Goal: Transaction & Acquisition: Purchase product/service

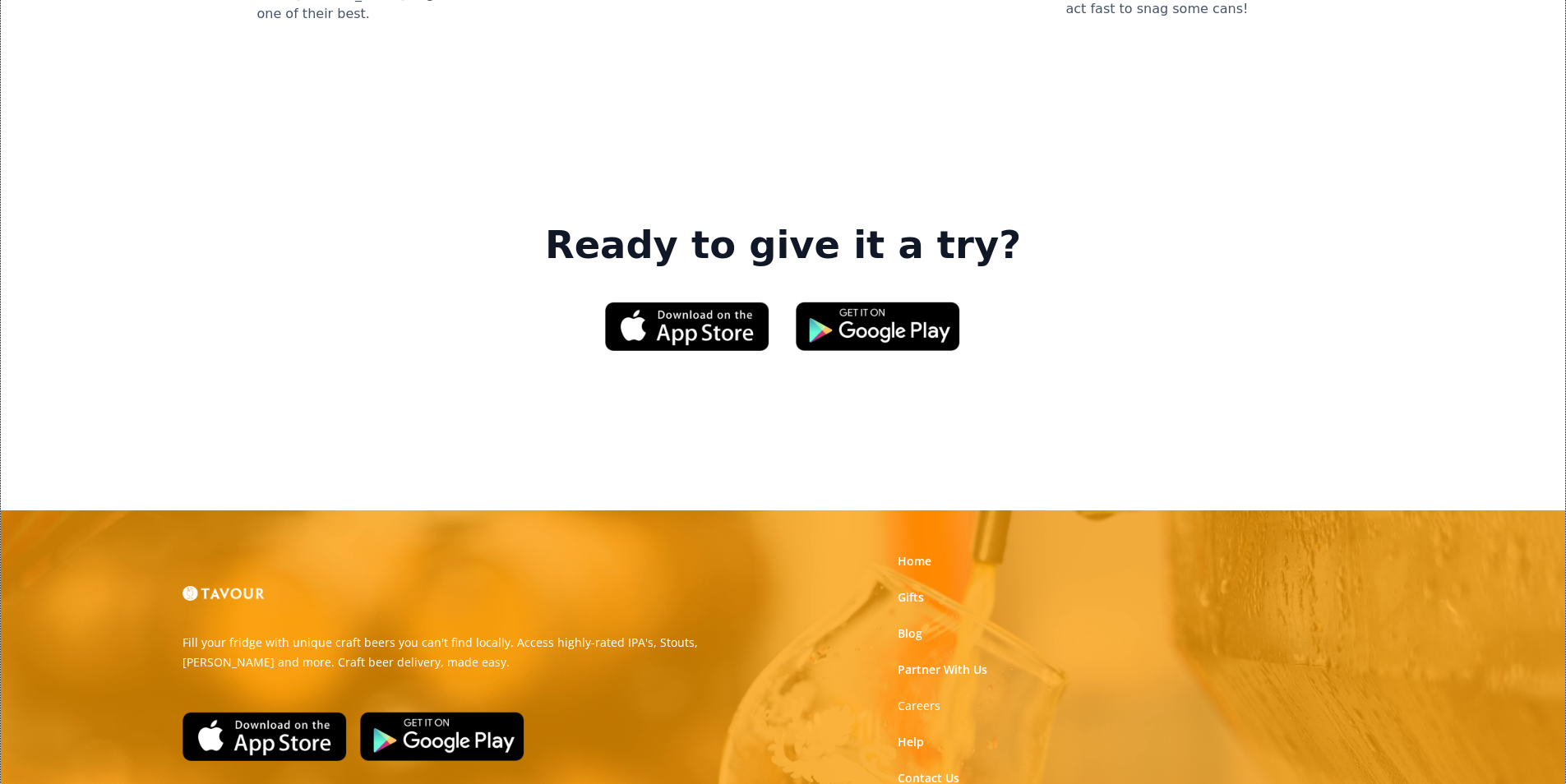
scroll to position [2486, 0]
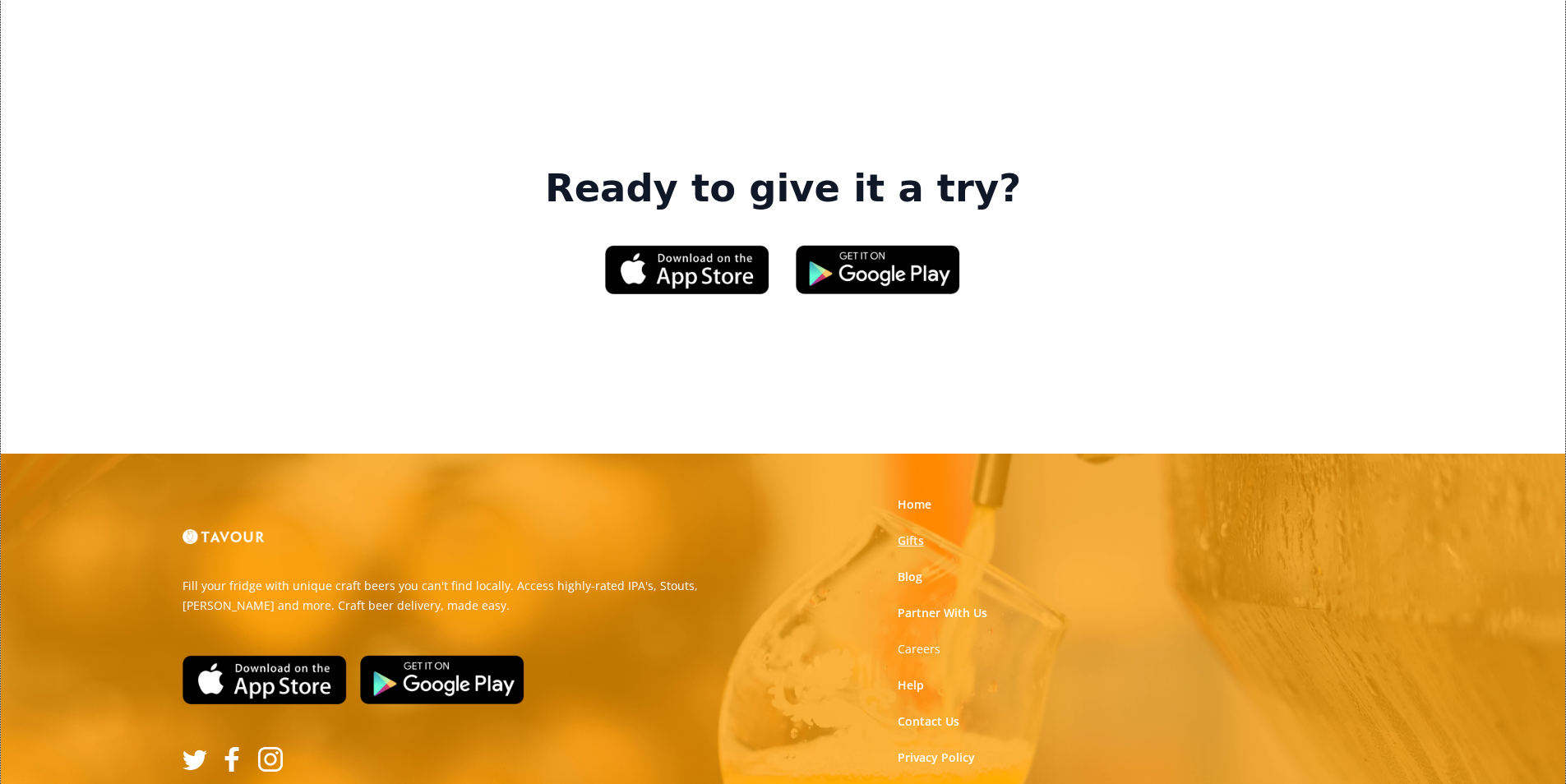
click at [913, 532] on link "Gifts" at bounding box center [910, 540] width 26 height 16
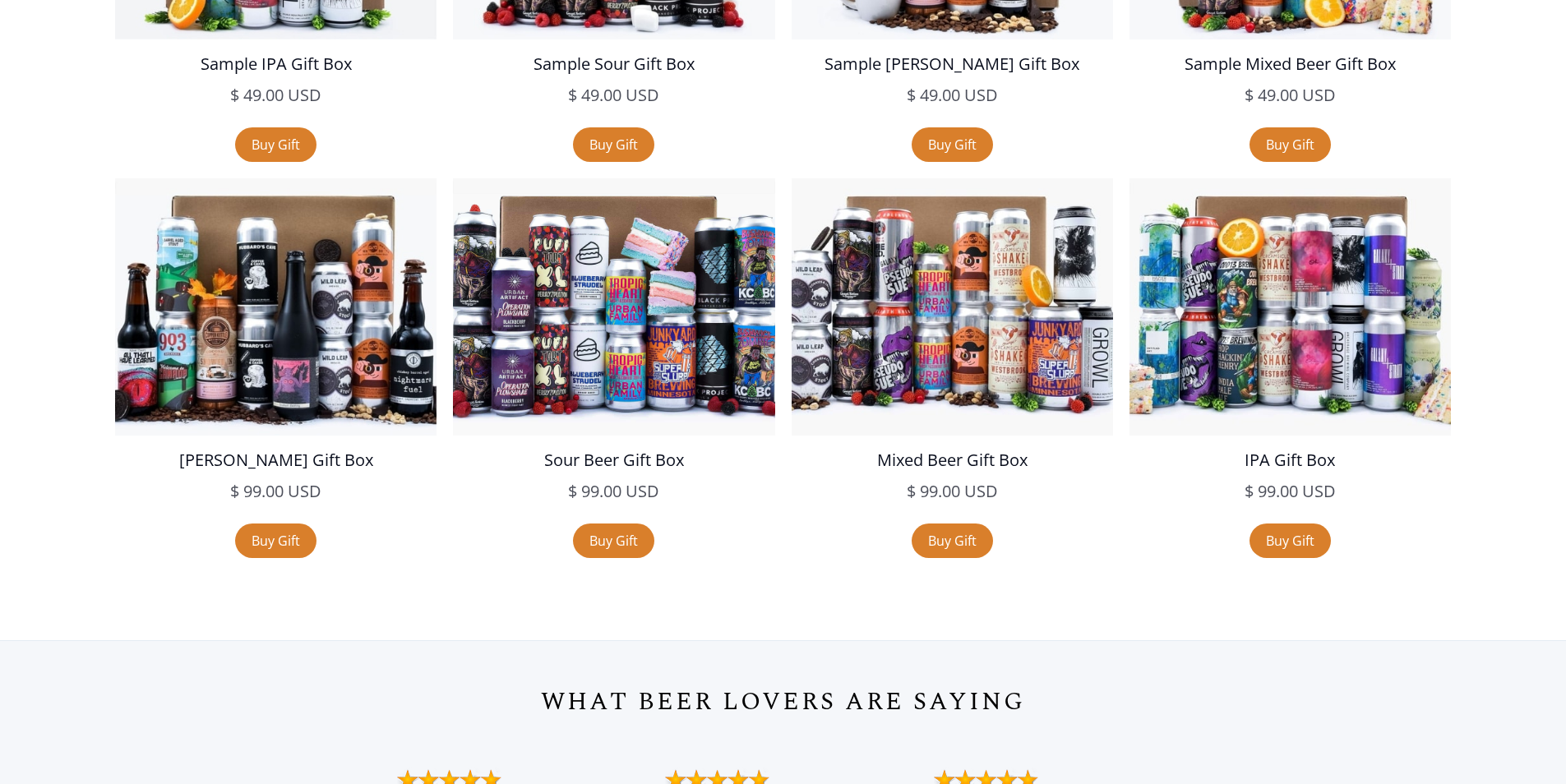
scroll to position [3451, 0]
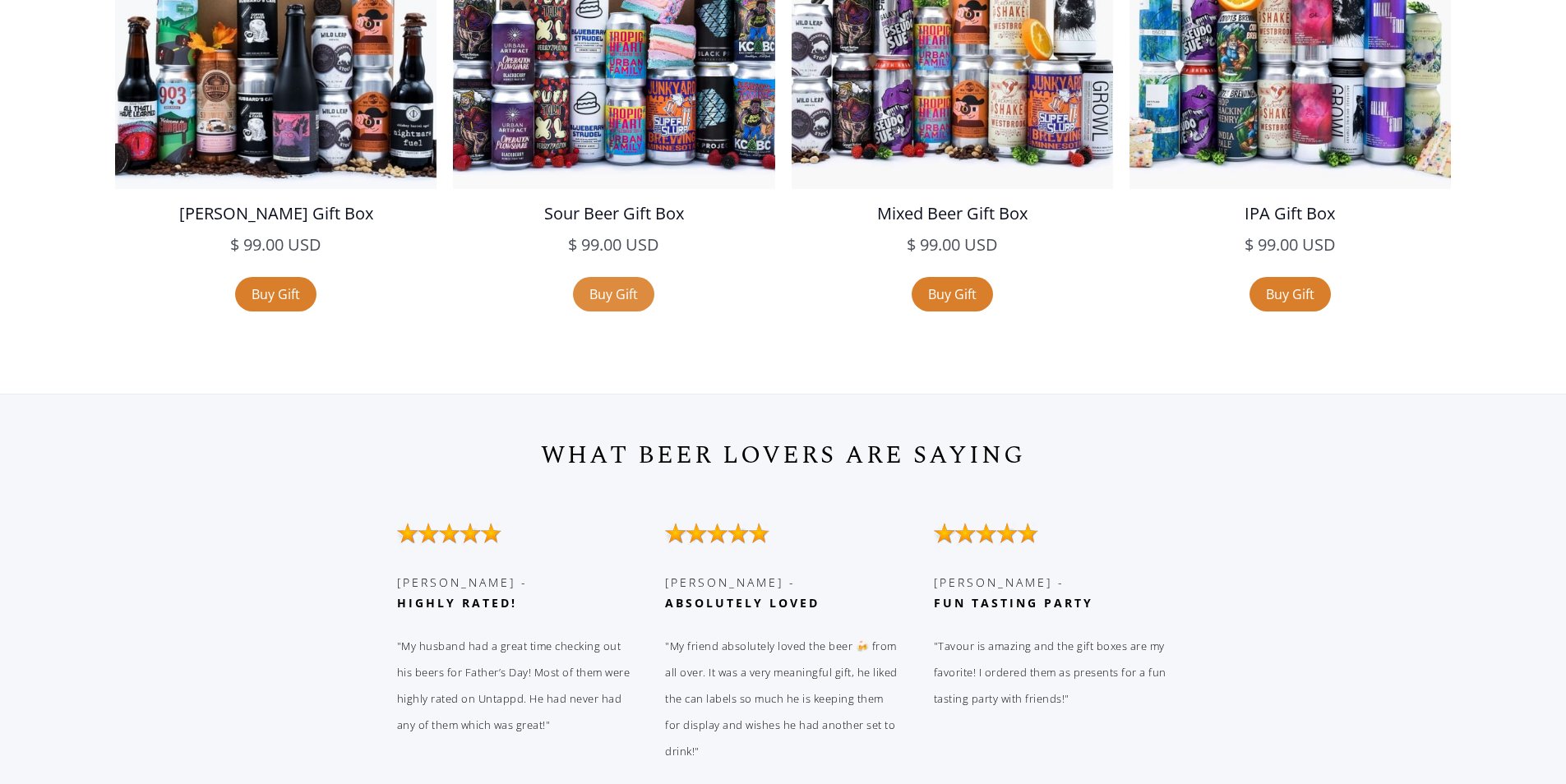
click at [604, 306] on link "Buy Gift" at bounding box center [613, 294] width 82 height 35
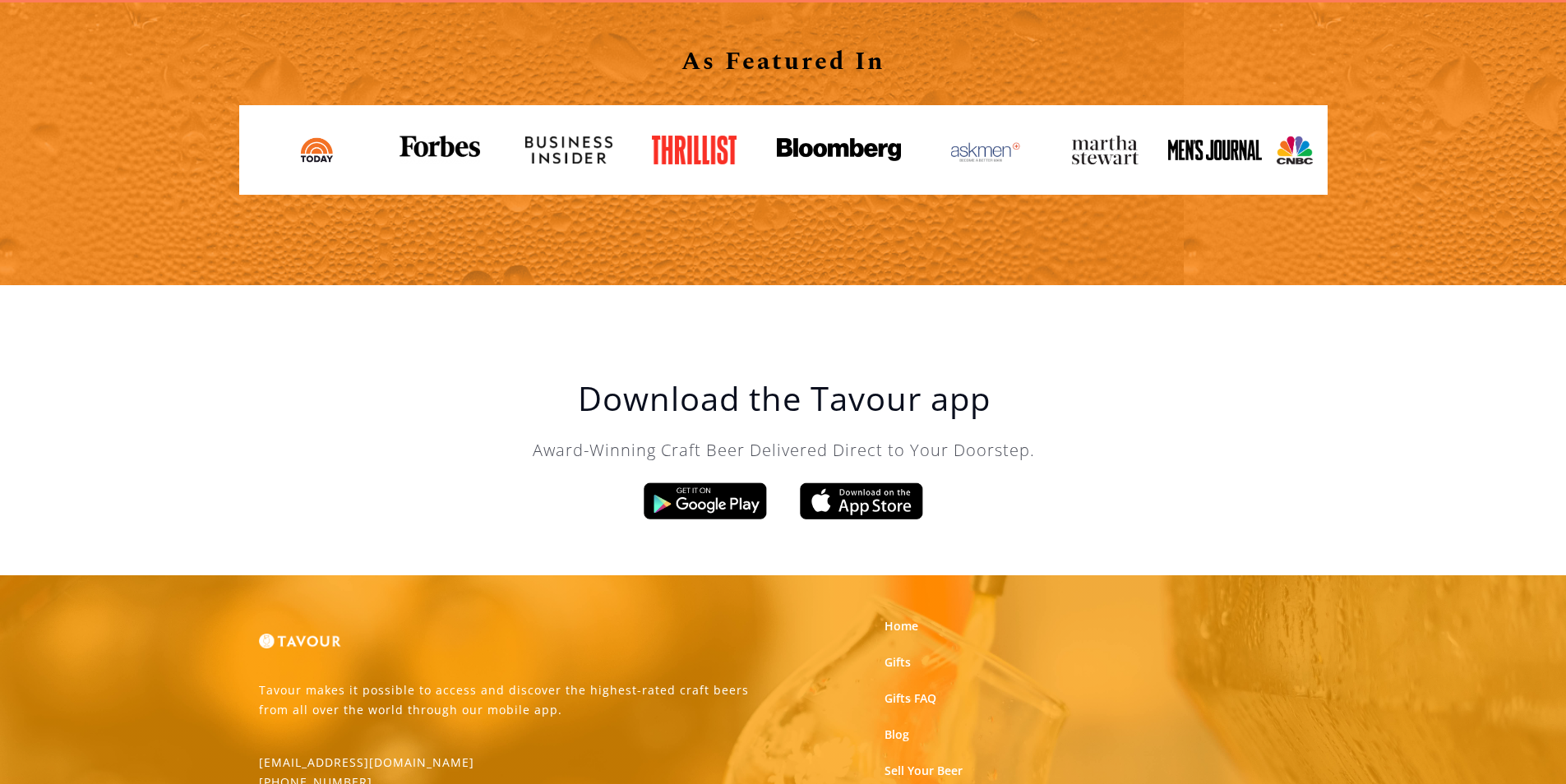
scroll to position [1726, 0]
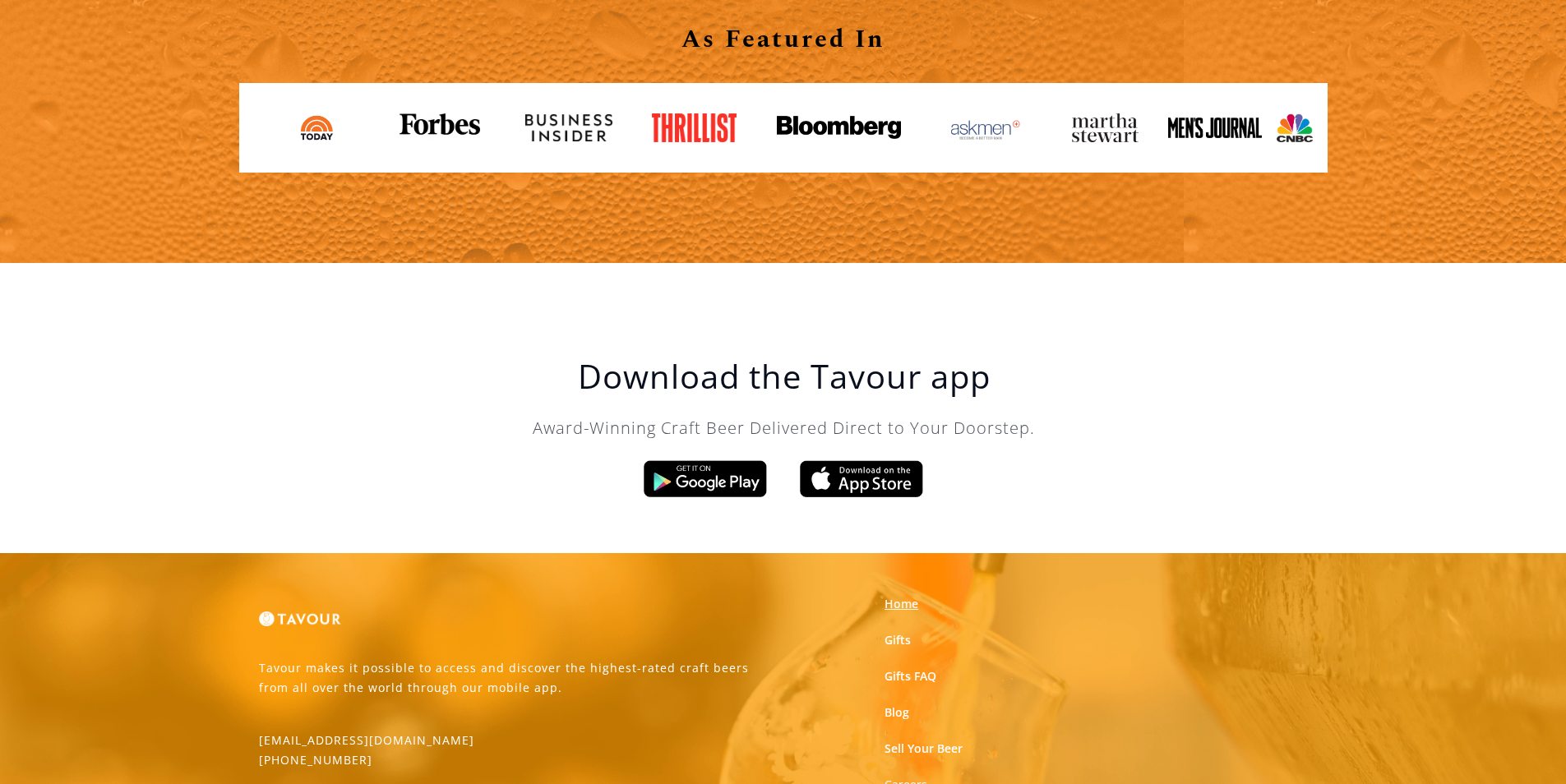
click at [907, 608] on link "Home" at bounding box center [902, 604] width 34 height 16
